Goal: Task Accomplishment & Management: Use online tool/utility

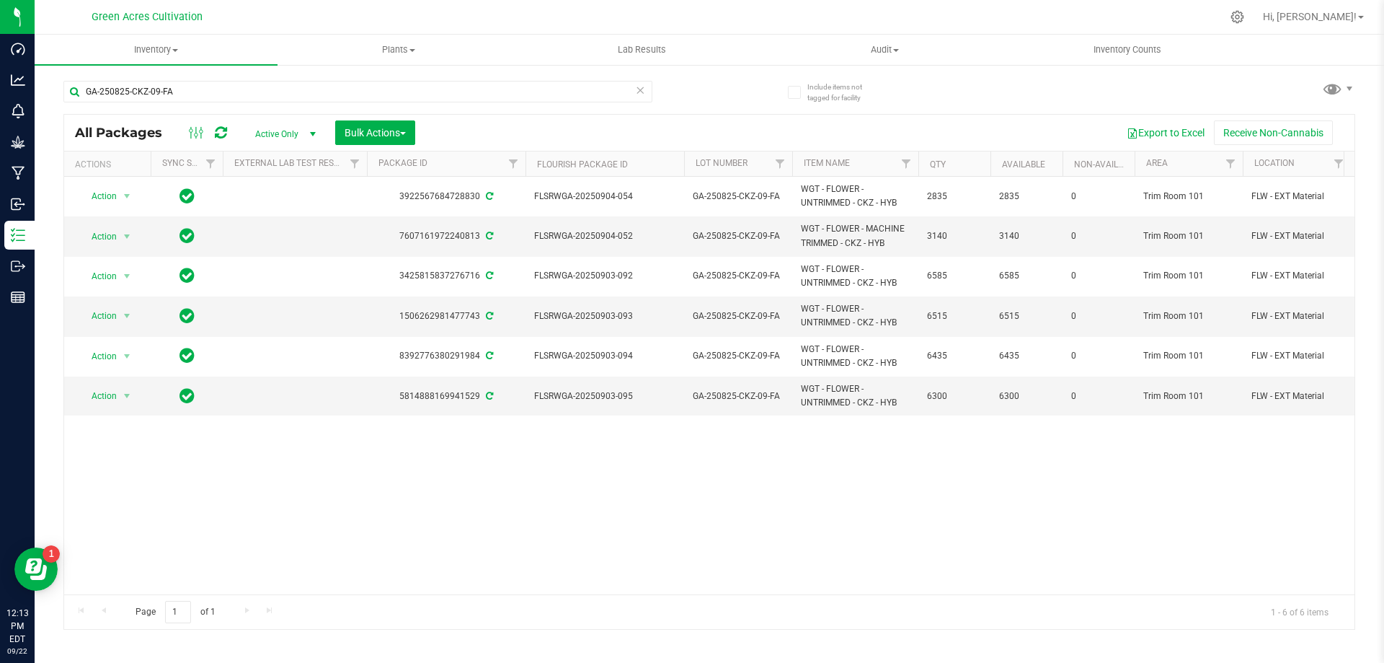
click at [758, 574] on div "Action Action Adjust qty Create package Edit attributes Global inventory Locate…" at bounding box center [709, 385] width 1291 height 417
drag, startPoint x: 191, startPoint y: 85, endPoint x: 86, endPoint y: 115, distance: 109.5
click at [86, 115] on div "GA-250825-CKZ-09-FA All Packages Active Only Active Only Lab Samples Locked All…" at bounding box center [709, 348] width 1292 height 562
type input "lmz-06"
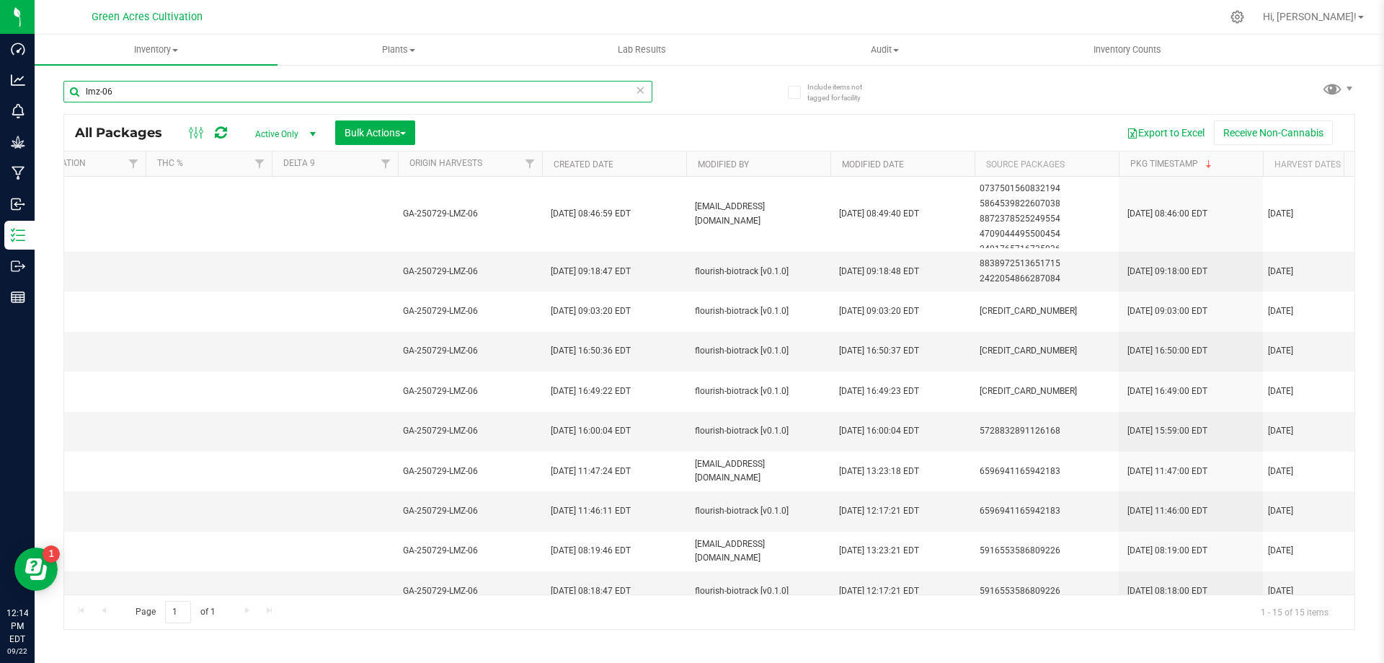
scroll to position [0, 1579]
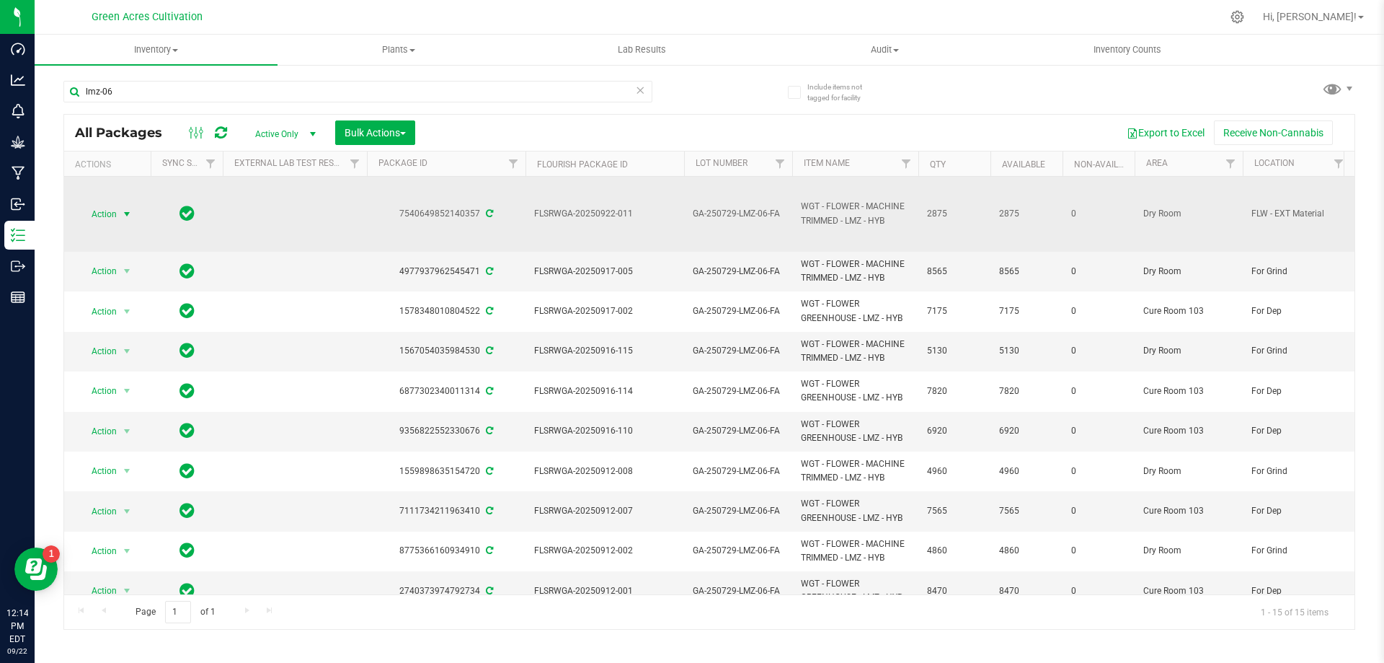
click at [128, 207] on span "select" at bounding box center [127, 214] width 18 height 20
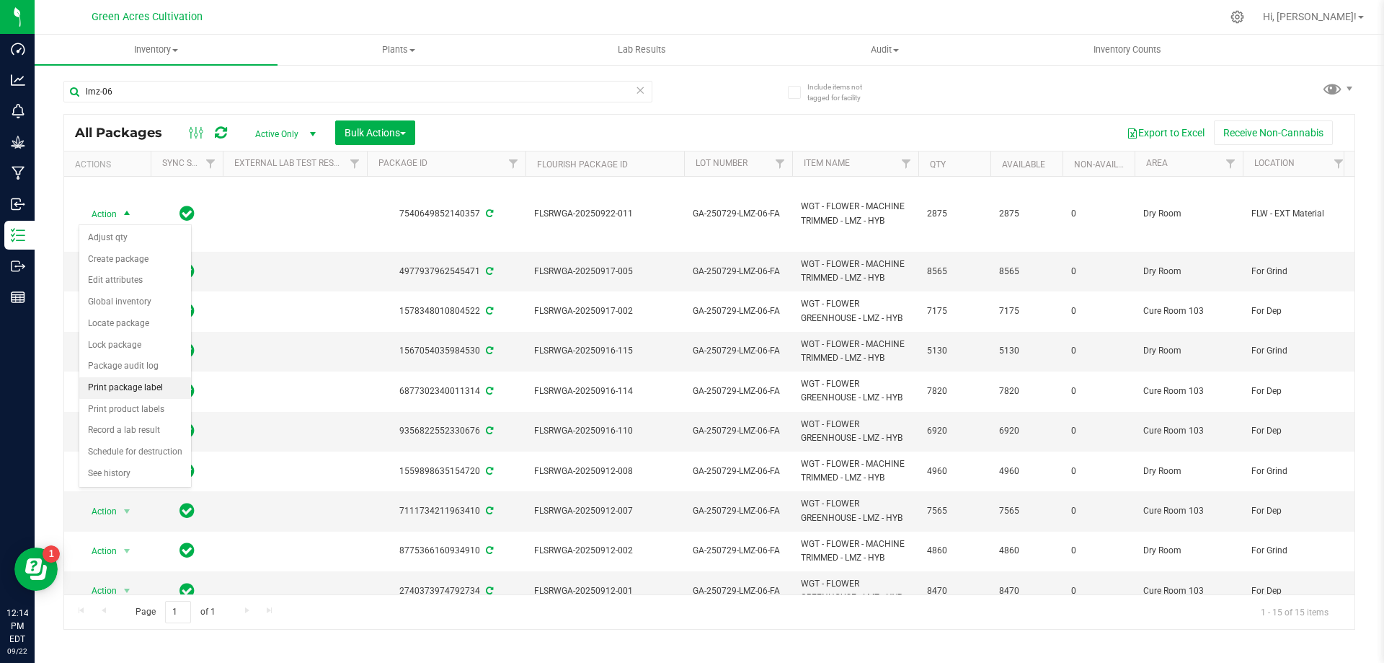
click at [127, 386] on li "Print package label" at bounding box center [135, 388] width 112 height 22
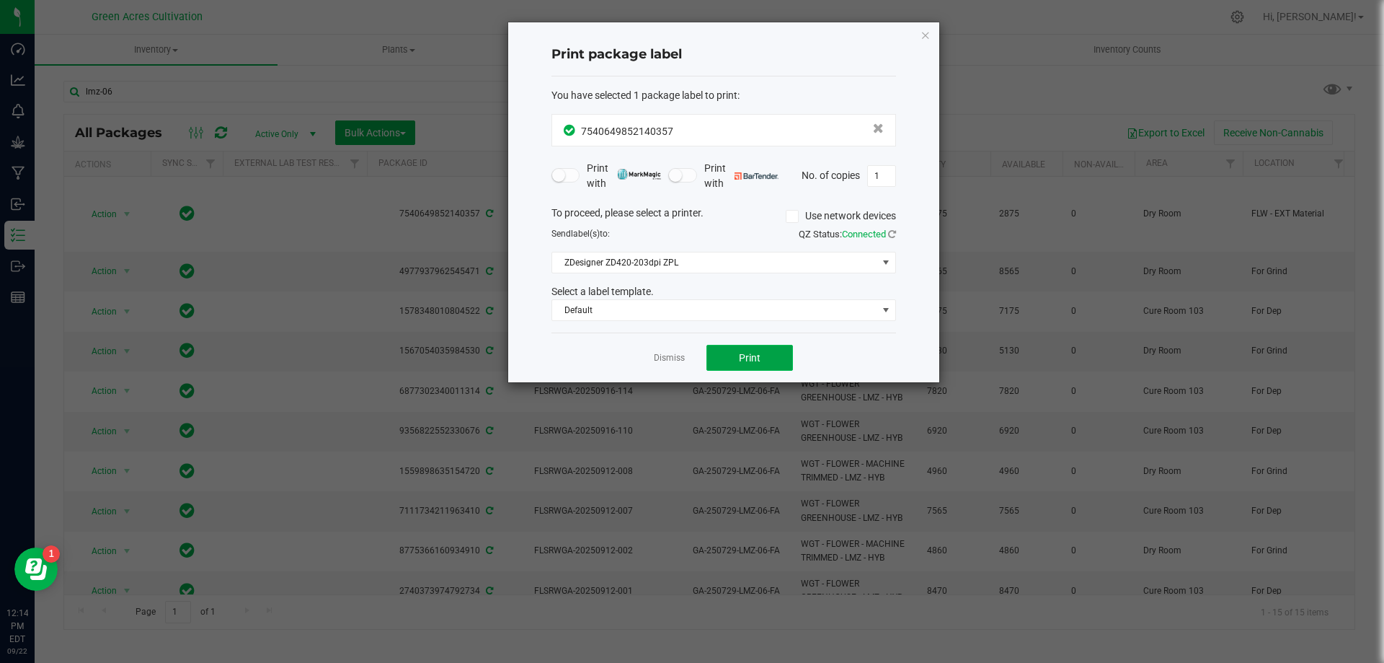
click at [733, 358] on button "Print" at bounding box center [750, 358] width 87 height 26
click at [726, 358] on button "Print" at bounding box center [750, 358] width 87 height 26
click at [663, 358] on link "Dismiss" at bounding box center [669, 358] width 31 height 12
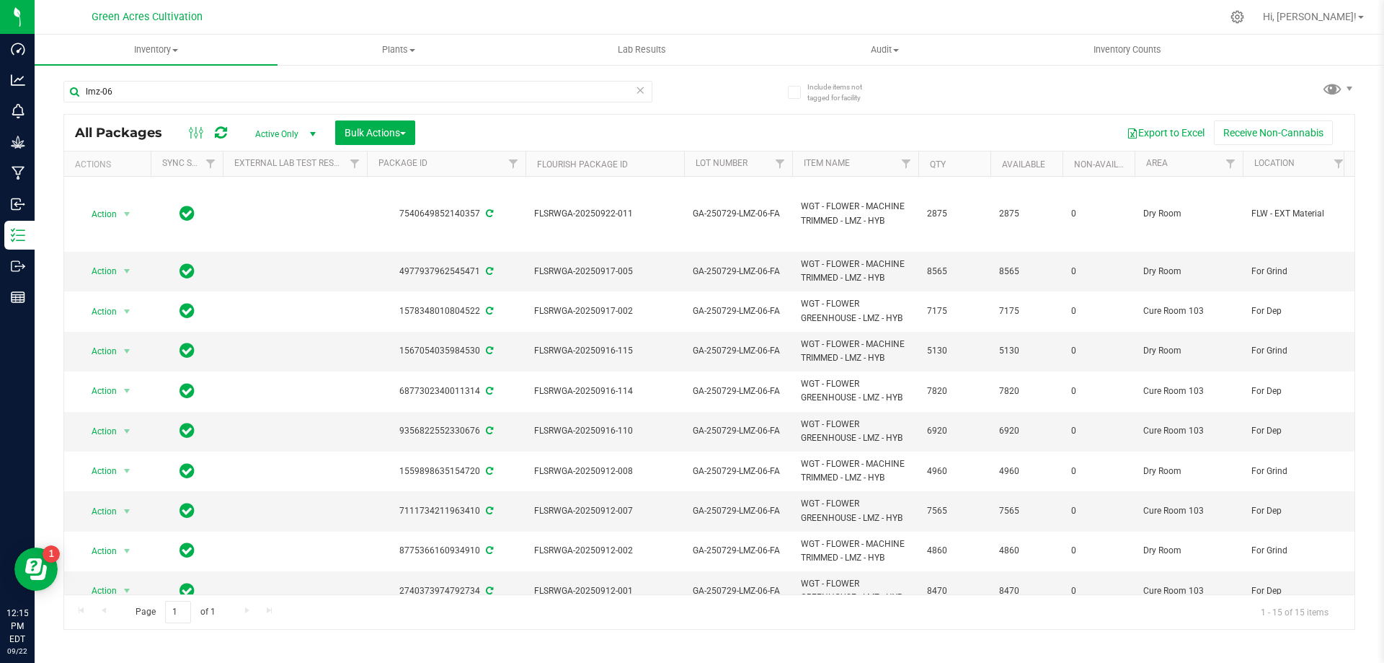
click at [1252, 68] on div "lmz-06 All Packages Active Only Active Only Lab Samples Locked All External Int…" at bounding box center [709, 348] width 1292 height 562
